Goal: Task Accomplishment & Management: Manage account settings

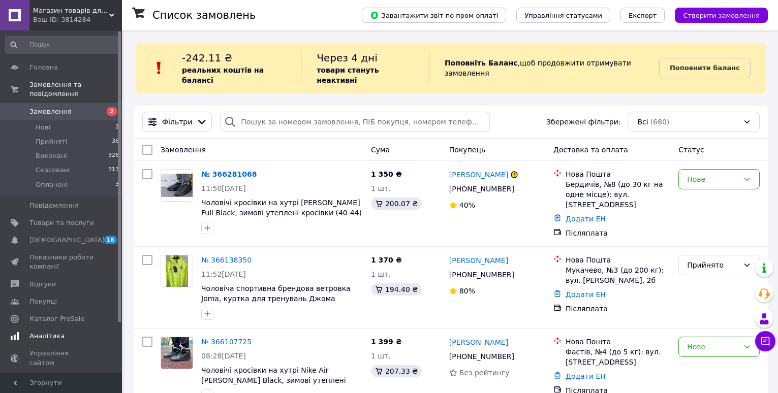
click at [53, 328] on link "Аналітика" at bounding box center [62, 336] width 125 height 17
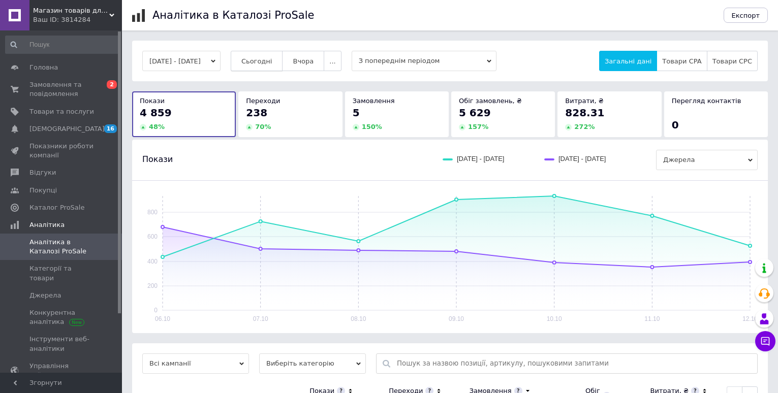
click at [275, 68] on button "Сьогодні" at bounding box center [257, 61] width 52 height 20
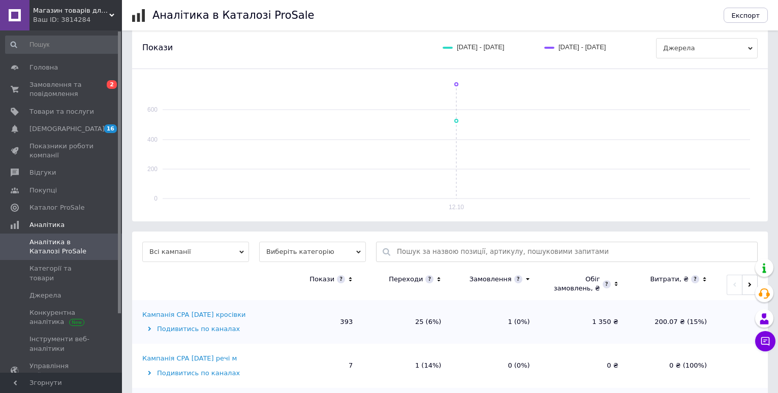
scroll to position [305, 0]
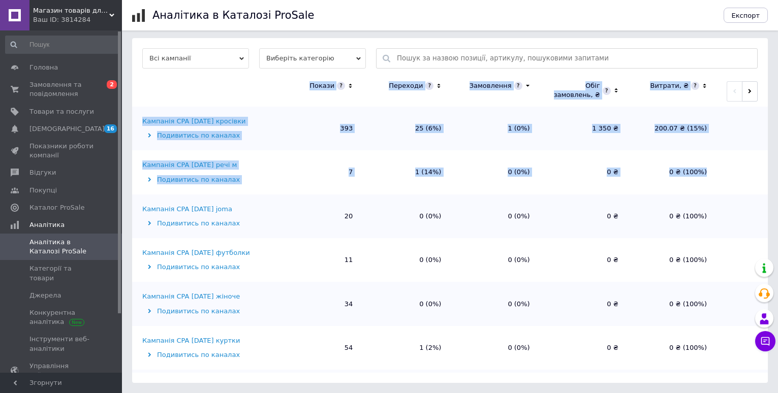
drag, startPoint x: 768, startPoint y: 143, endPoint x: 765, endPoint y: 174, distance: 30.7
click at [765, 174] on div "[DATE] - [DATE] Сьогодні [GEOGRAPHIC_DATA] ... З попереднім періодом Загальні д…" at bounding box center [450, 59] width 656 height 648
click at [775, 164] on div "[DATE] - [DATE] Сьогодні [GEOGRAPHIC_DATA] ... З попереднім періодом Загальні д…" at bounding box center [450, 59] width 656 height 648
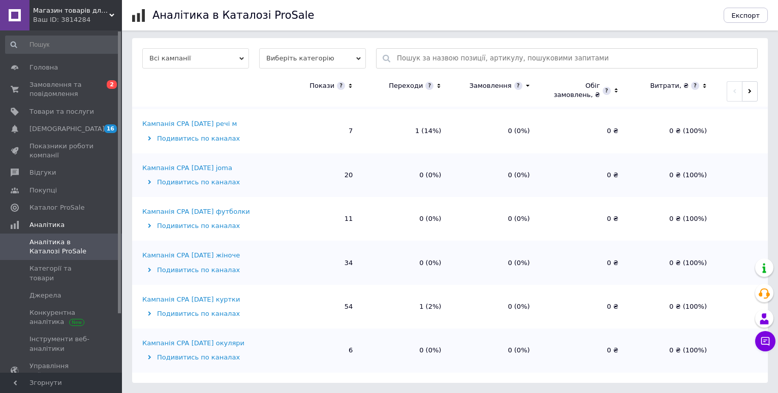
scroll to position [0, 0]
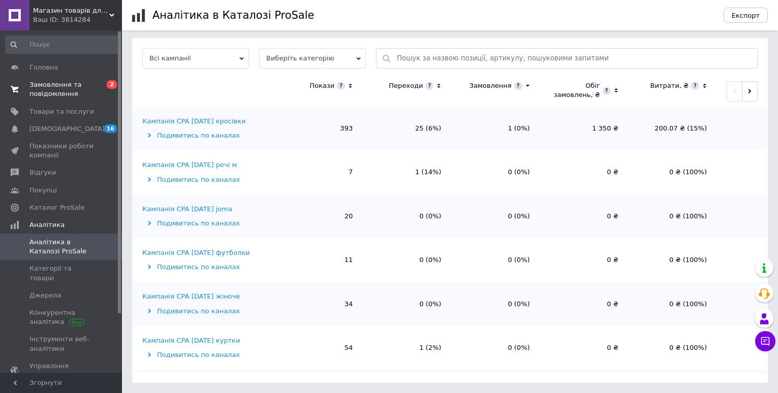
click at [56, 85] on span "Замовлення та повідомлення" at bounding box center [61, 89] width 65 height 18
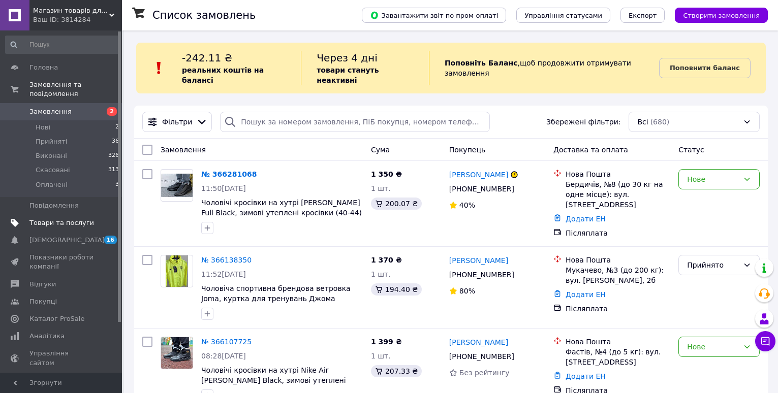
click at [54, 214] on link "Товари та послуги" at bounding box center [62, 222] width 125 height 17
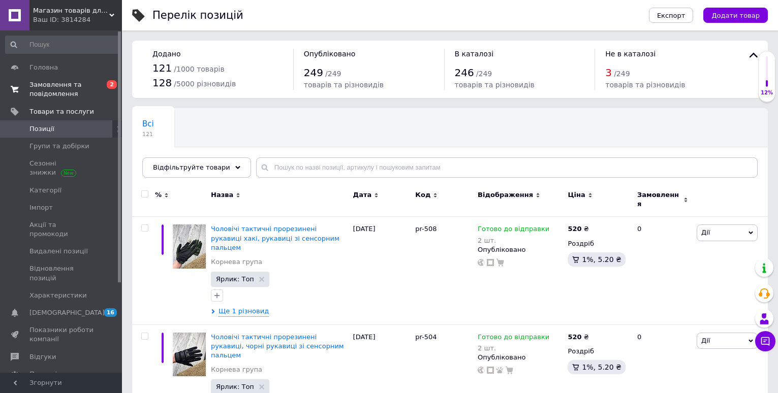
click at [69, 96] on span "Замовлення та повідомлення" at bounding box center [61, 89] width 65 height 18
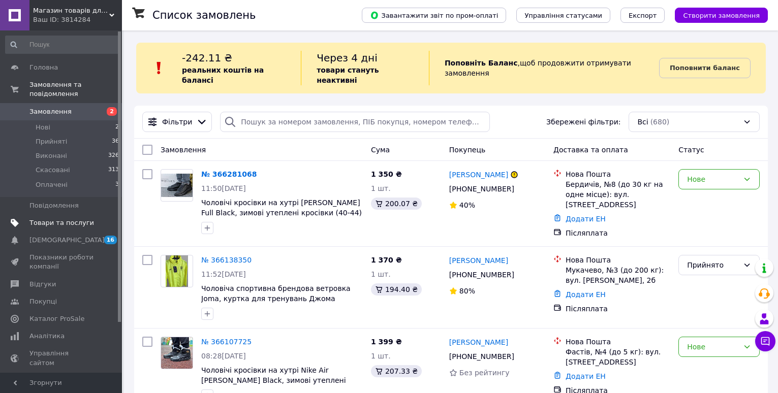
click at [100, 219] on span at bounding box center [108, 223] width 28 height 9
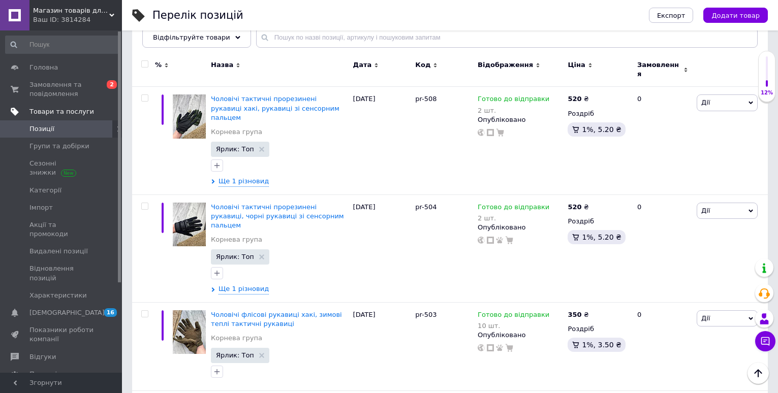
scroll to position [75, 0]
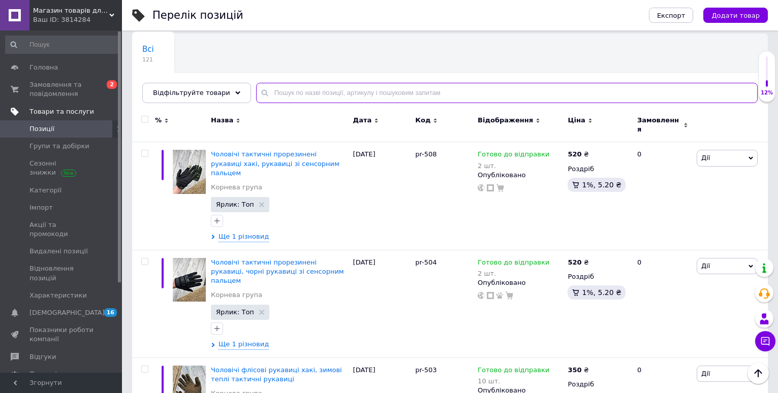
click at [366, 86] on input "text" at bounding box center [507, 93] width 502 height 20
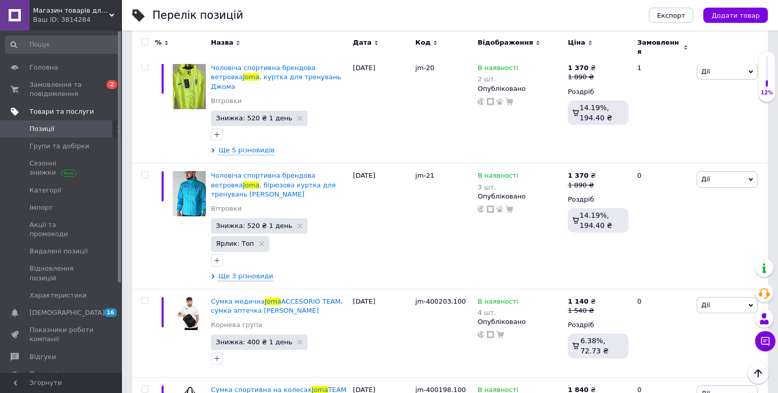
scroll to position [383, 0]
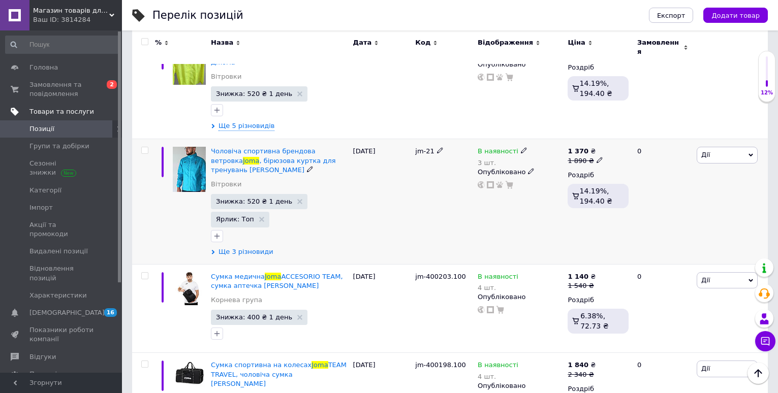
type input "joma"
click at [256, 248] on span "Ще 3 різновиди" at bounding box center [246, 252] width 55 height 9
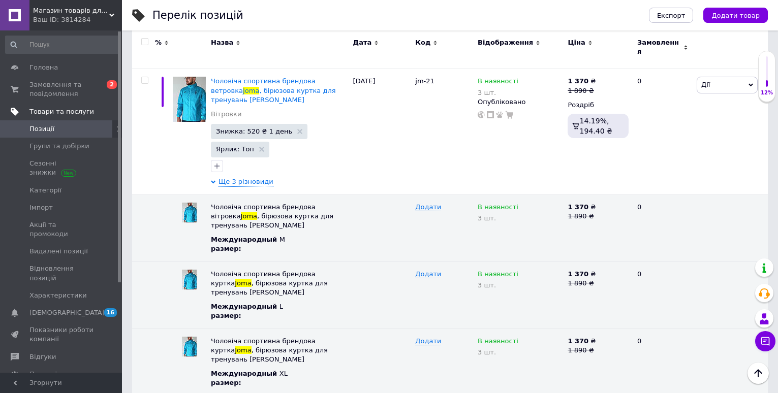
scroll to position [457, 0]
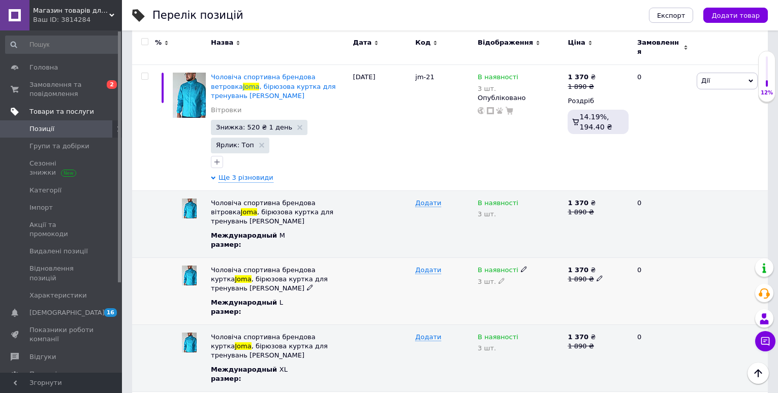
click at [521, 266] on icon at bounding box center [524, 269] width 6 height 6
click at [508, 283] on li "Немає в наявності" at bounding box center [518, 290] width 88 height 14
click at [521, 333] on icon at bounding box center [524, 336] width 6 height 6
click at [509, 350] on li "Немає в наявності" at bounding box center [518, 357] width 88 height 14
click at [95, 133] on span at bounding box center [108, 129] width 28 height 9
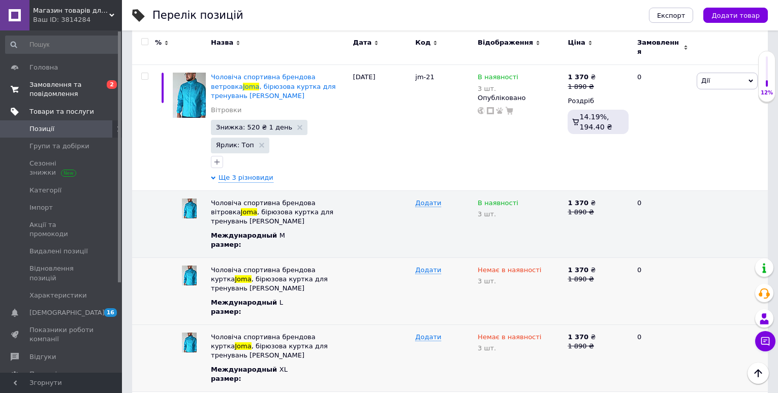
click at [67, 90] on span "Замовлення та повідомлення" at bounding box center [61, 89] width 65 height 18
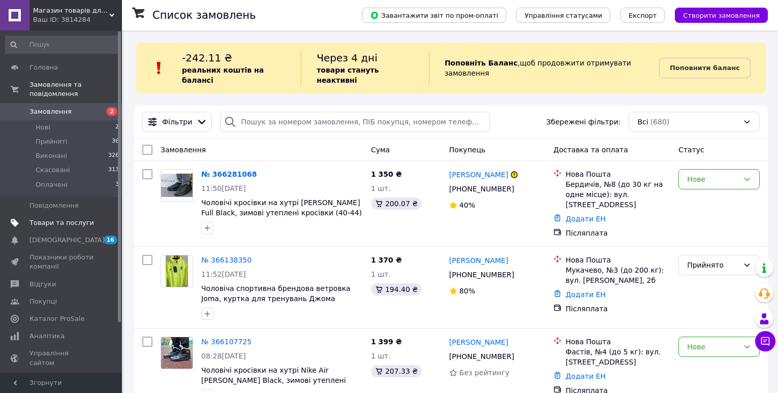
click at [63, 219] on span "Товари та послуги" at bounding box center [61, 223] width 65 height 9
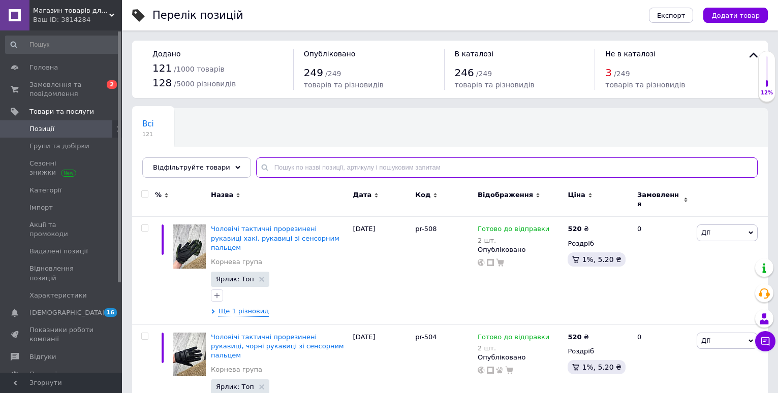
click at [375, 165] on input "text" at bounding box center [507, 168] width 502 height 20
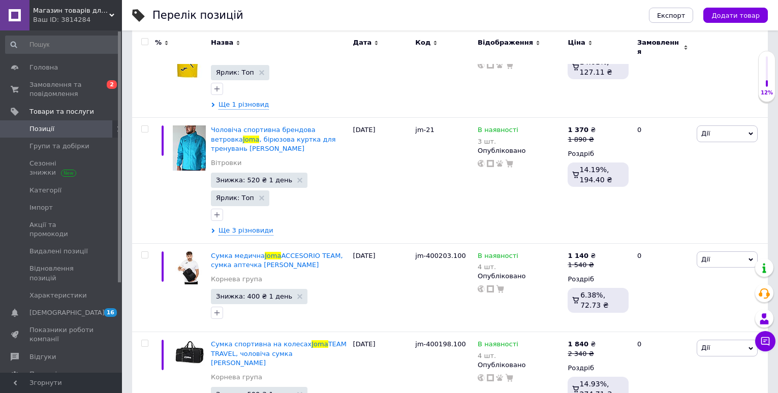
scroll to position [435, 0]
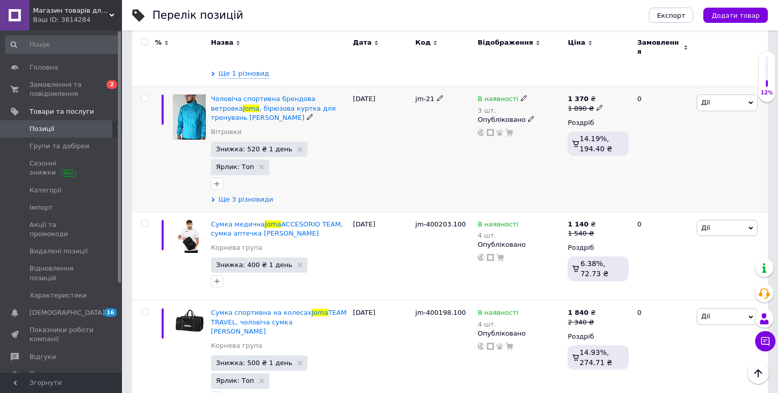
type input "joma"
click at [243, 195] on span "Ще 3 різновиди" at bounding box center [246, 199] width 55 height 9
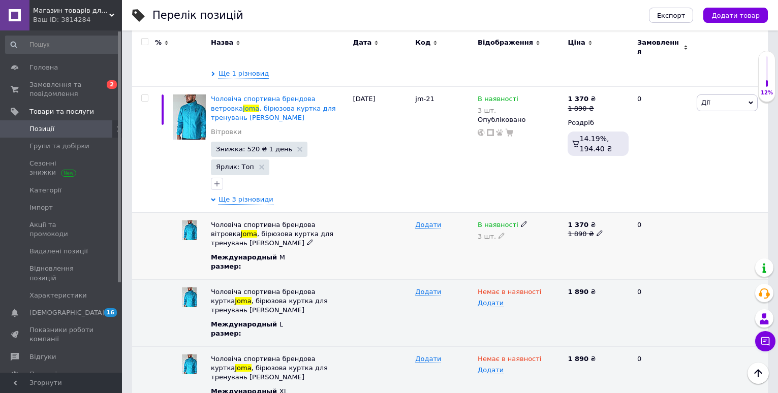
click at [521, 221] on icon at bounding box center [524, 224] width 6 height 6
click at [515, 237] on li "Немає в наявності" at bounding box center [518, 244] width 88 height 14
click at [57, 88] on span "Замовлення та повідомлення" at bounding box center [61, 89] width 65 height 18
